Goal: Task Accomplishment & Management: Complete application form

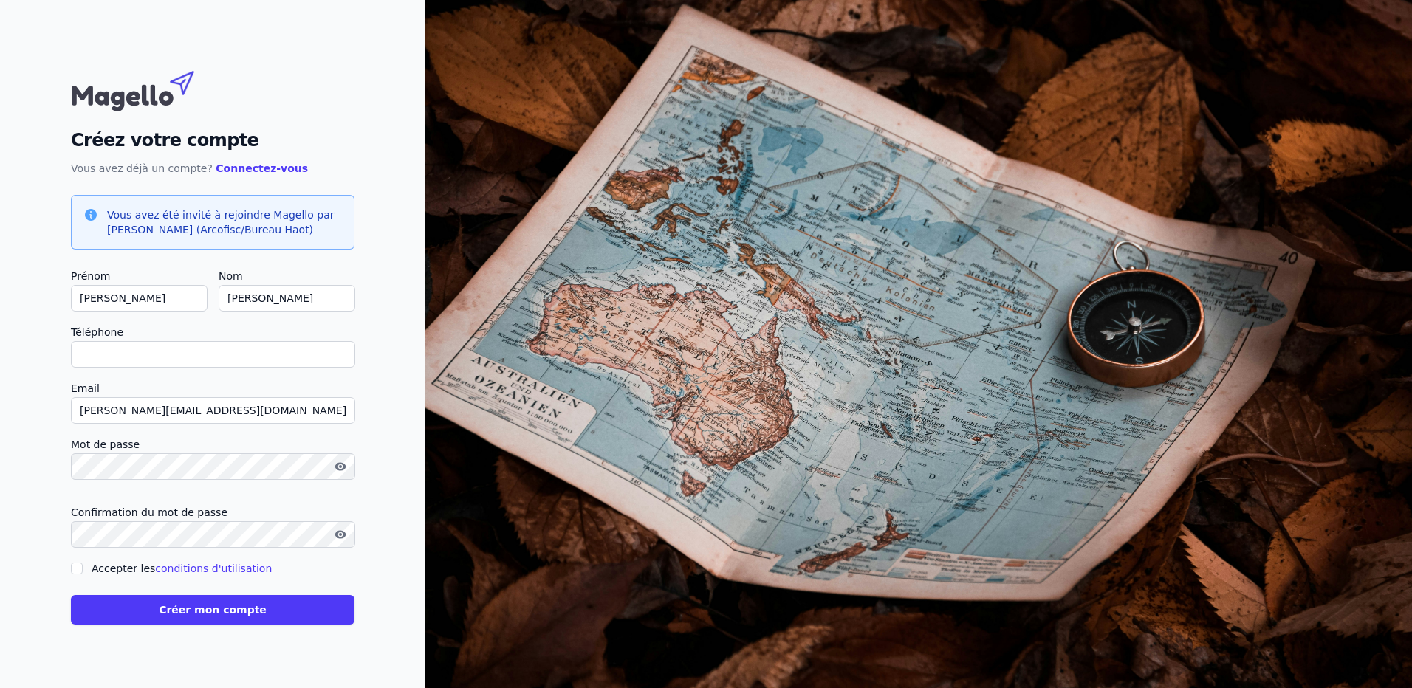
click at [99, 360] on input "Téléphone" at bounding box center [213, 354] width 284 height 27
type input "[PHONE_NUMBER]"
checkbox input "false"
click at [160, 356] on input "[PHONE_NUMBER]" at bounding box center [213, 354] width 284 height 27
type input "+"
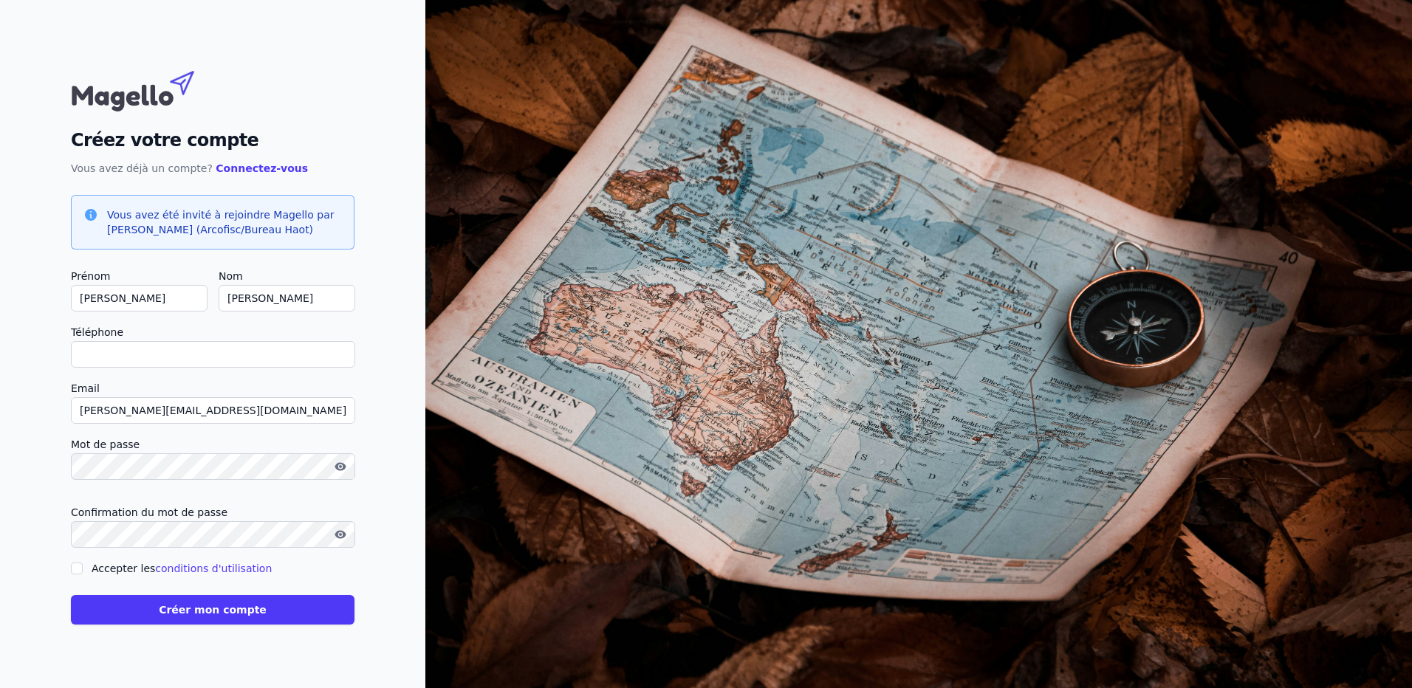
click at [81, 354] on input "Téléphone" at bounding box center [213, 354] width 284 height 27
type input "[PHONE_NUMBER]"
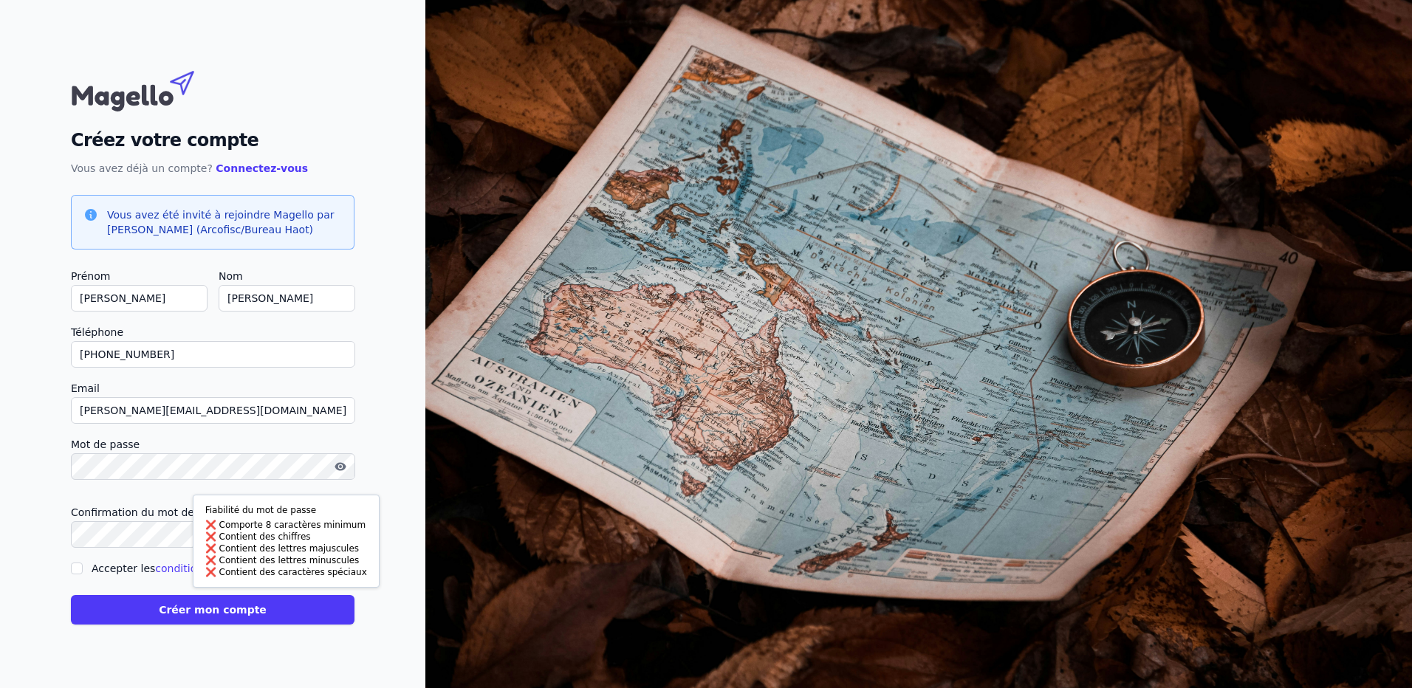
click at [340, 464] on icon "button" at bounding box center [341, 467] width 12 height 12
click at [342, 535] on icon "button" at bounding box center [340, 534] width 3 height 3
click at [78, 568] on input "Accepter les conditions d'utilisation" at bounding box center [77, 569] width 12 height 12
checkbox input "true"
click at [219, 611] on button "Créer mon compte" at bounding box center [213, 610] width 284 height 30
